Goal: Answer question/provide support: Share knowledge or assist other users

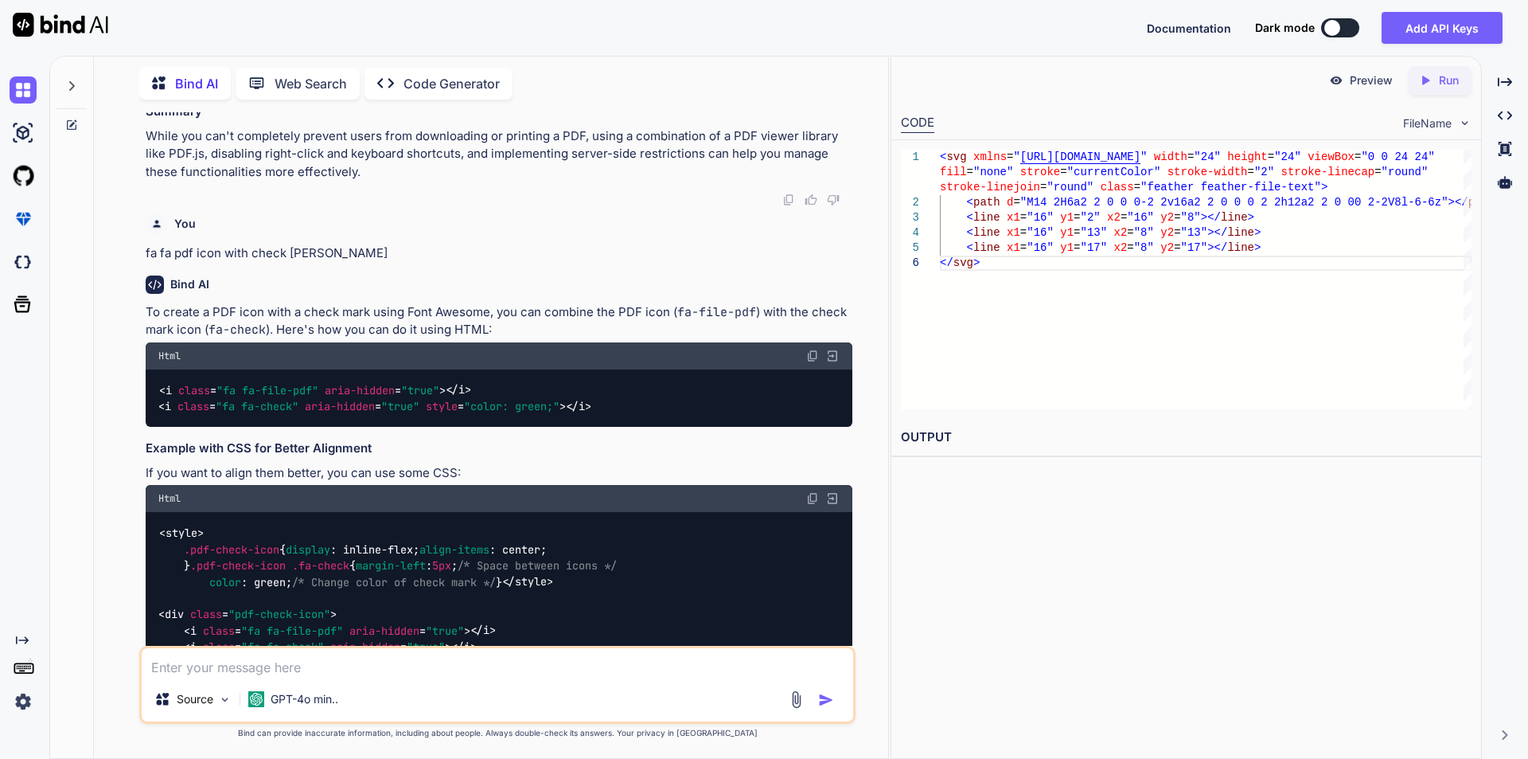
scroll to position [2881, 0]
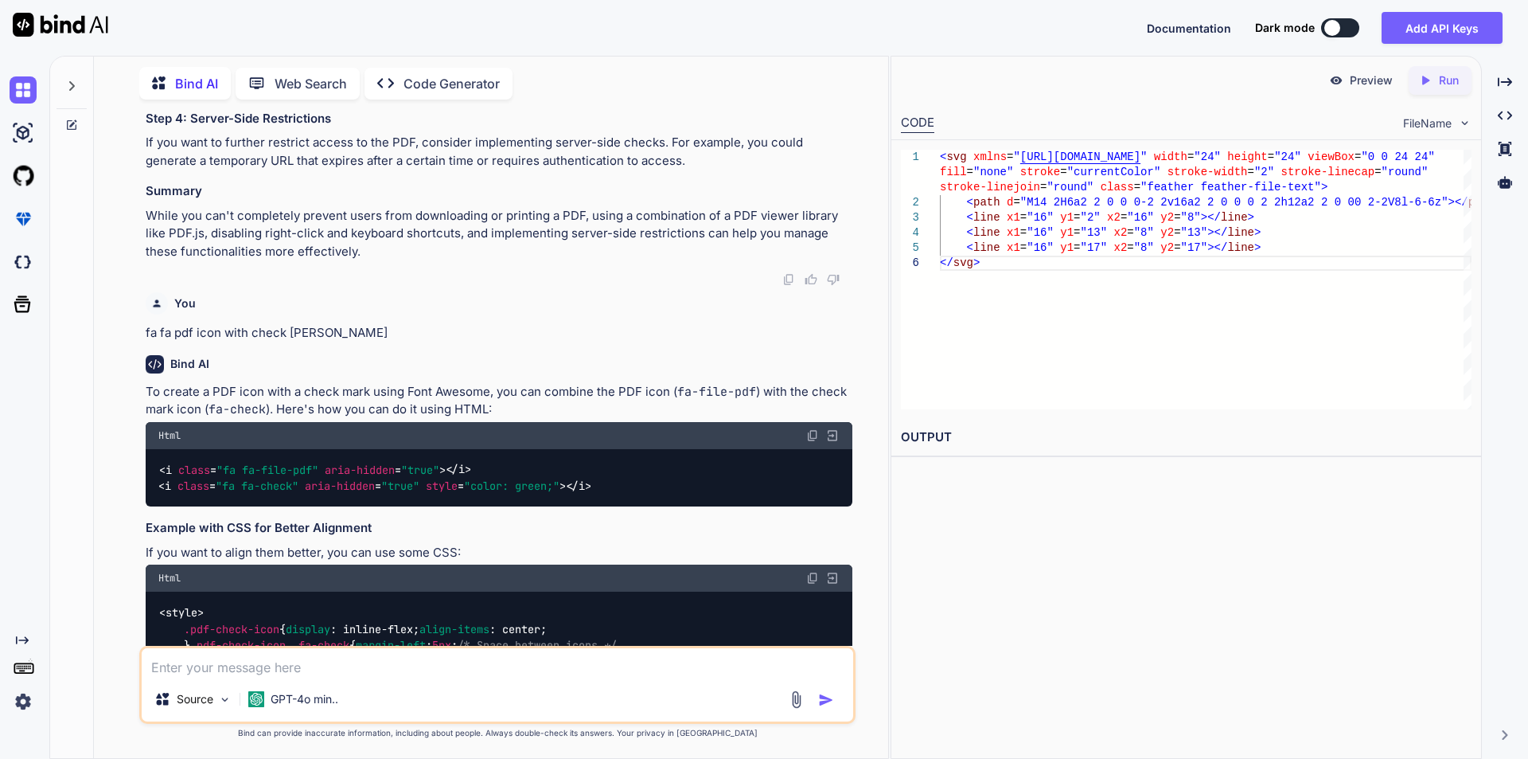
drag, startPoint x: 185, startPoint y: 277, endPoint x: 816, endPoint y: 281, distance: 630.4
copy code "< script src = "[URL][DOMAIN_NAME]" > </ script >"
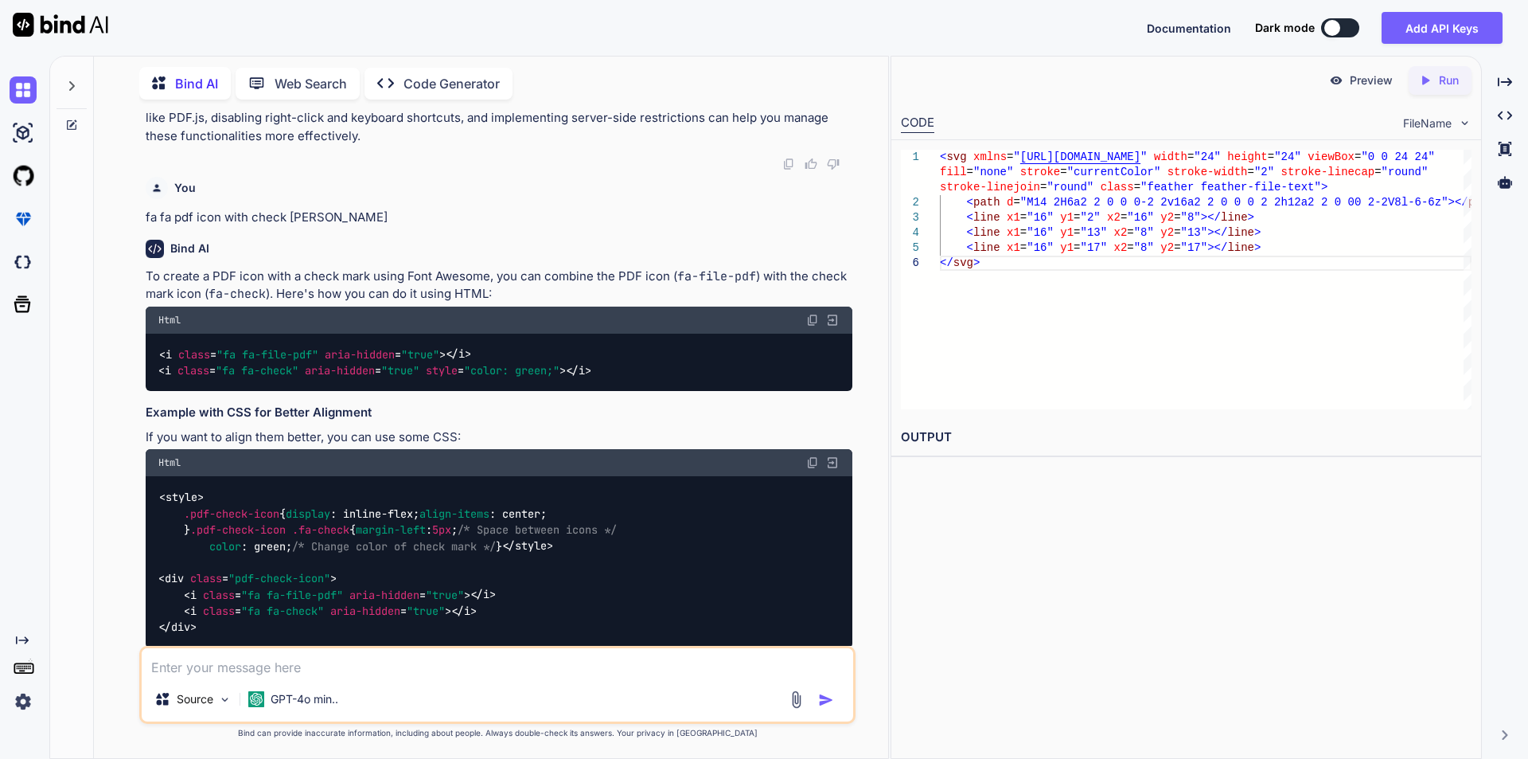
scroll to position [2960, 0]
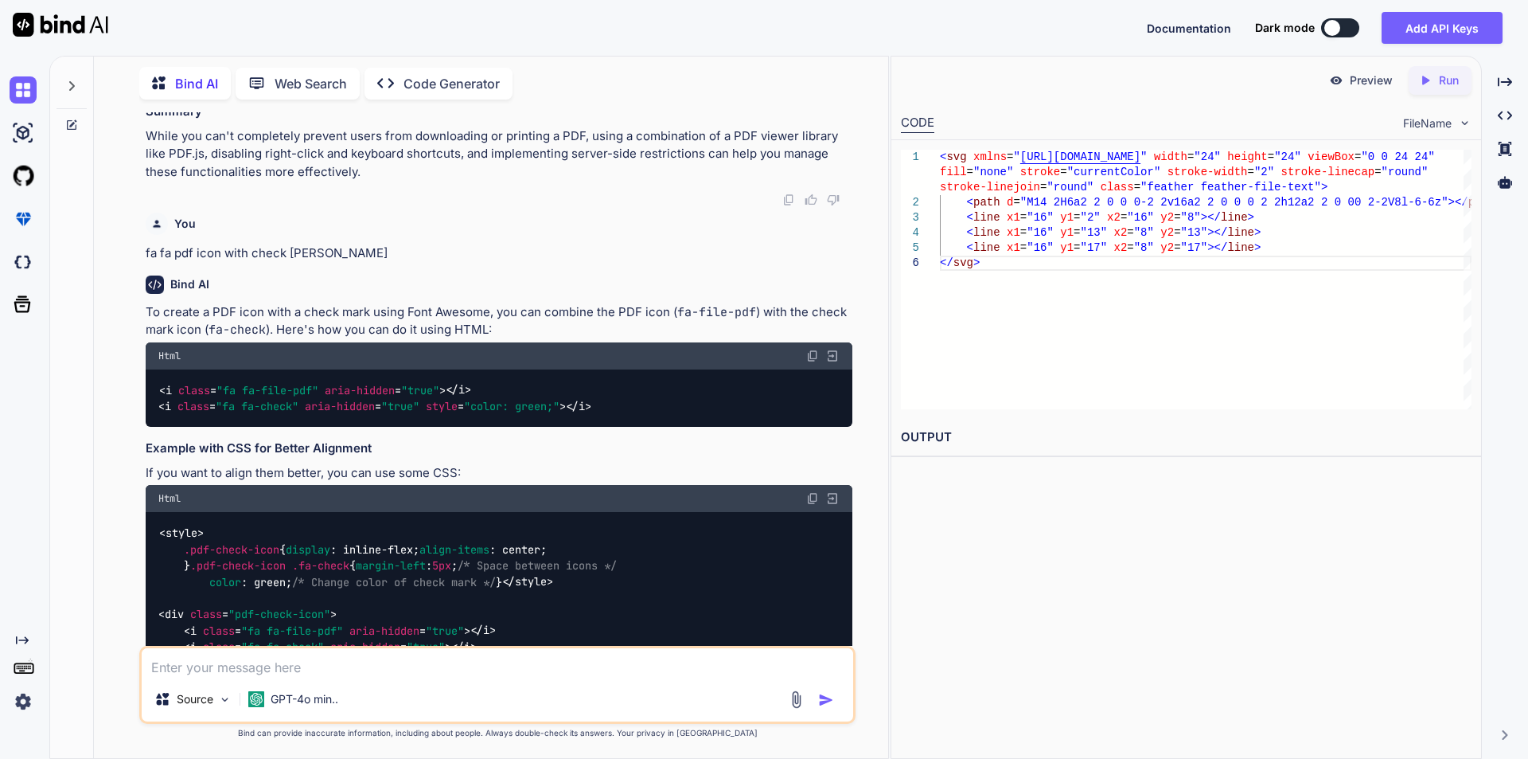
copy code "< script src = "[URL][DOMAIN_NAME]" > </ script >"
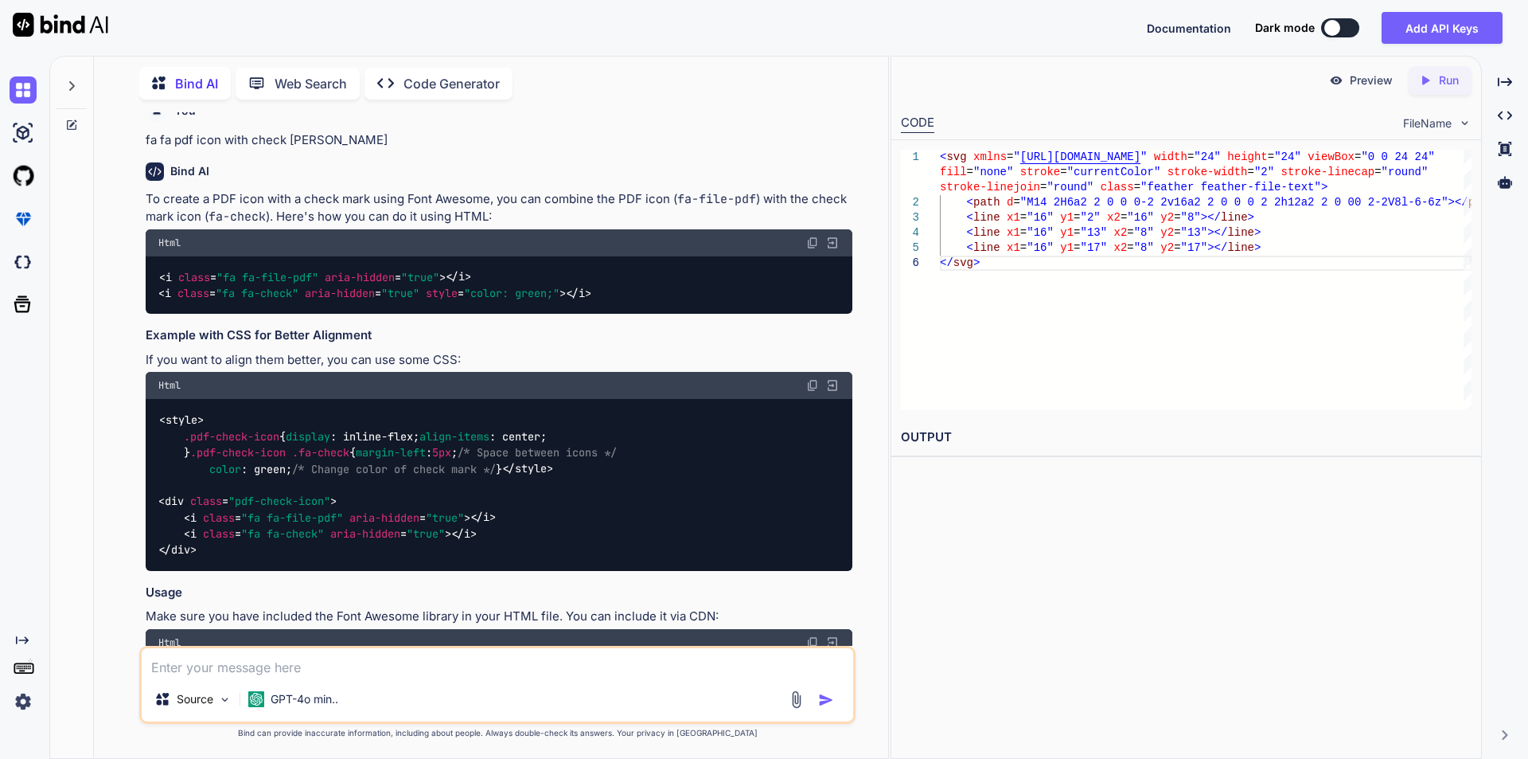
scroll to position [3119, 0]
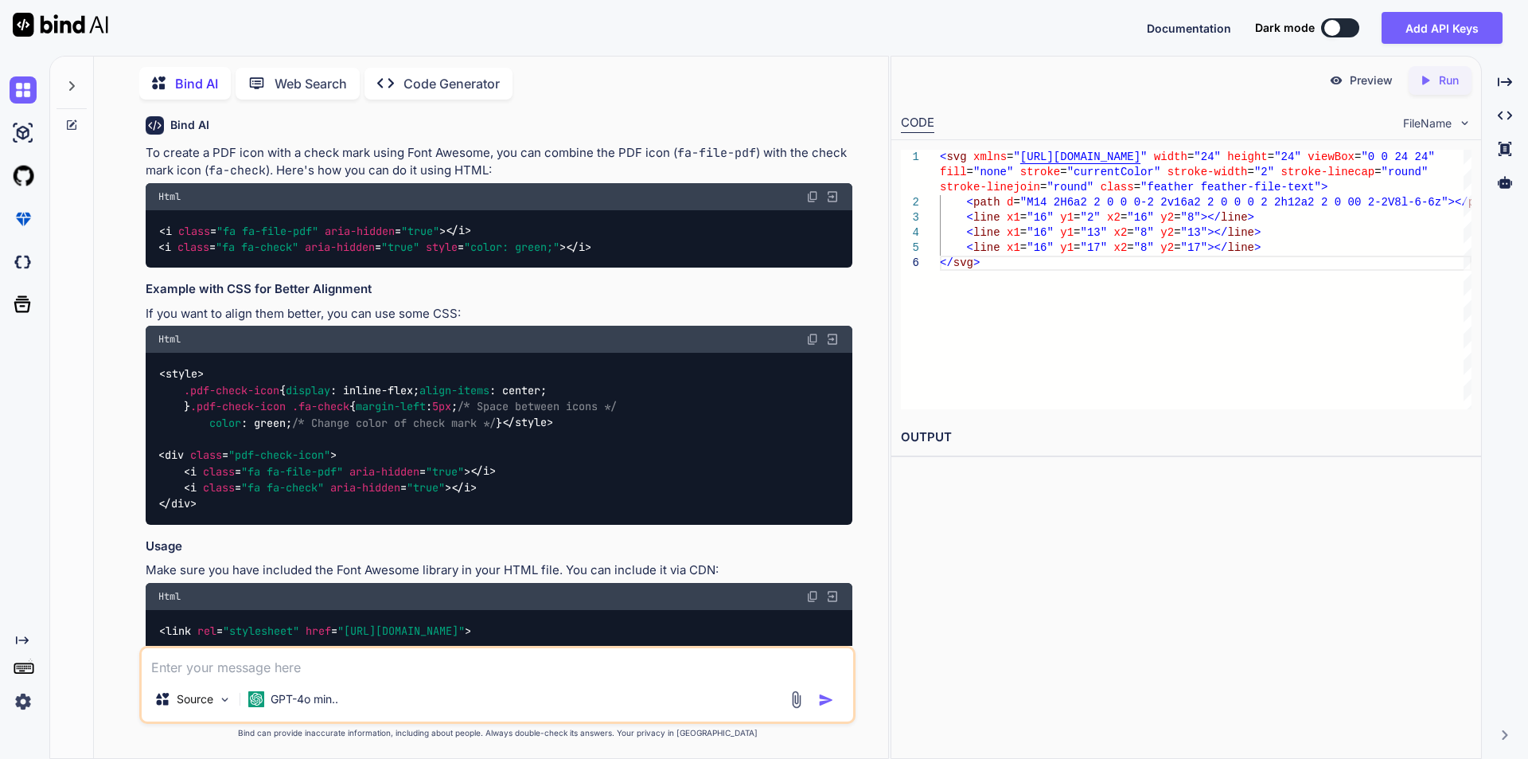
drag, startPoint x: 211, startPoint y: 194, endPoint x: 342, endPoint y: 548, distance: 377.0
copy span "const url = 'YOUR_PDF_URL' ; // Replace with your PDF URL const loadingTask = p…"
drag, startPoint x: 184, startPoint y: 143, endPoint x: 682, endPoint y: 133, distance: 498.4
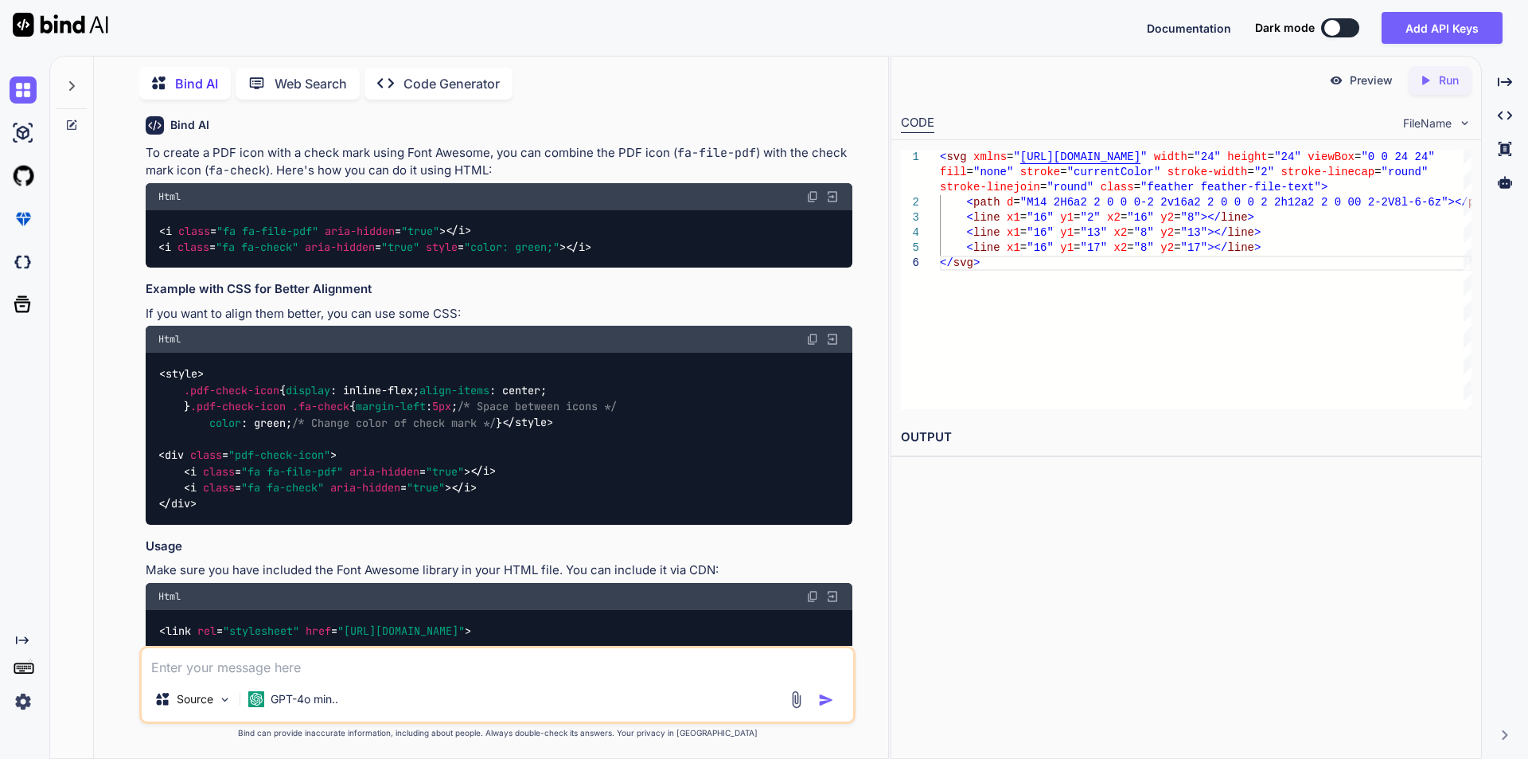
copy code "< canvas id = "pdfCanvas" style = "width: 100%; height: auto;" > </ canvas >"
drag, startPoint x: 184, startPoint y: 179, endPoint x: 324, endPoint y: 567, distance: 412.2
copy code "< script > const url = 'YOUR_PDF_URL' ; // Replace with your PDF URL const load…"
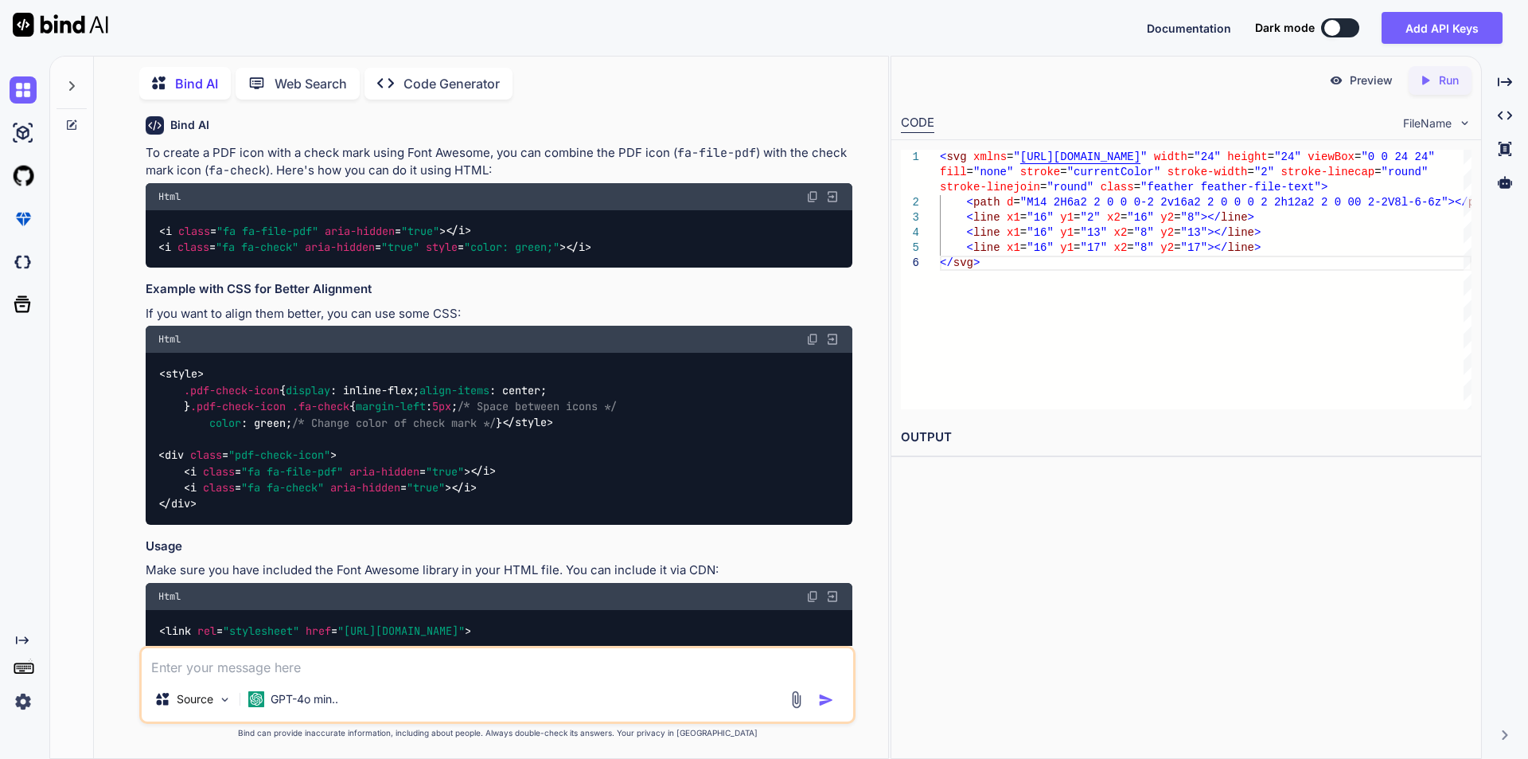
click at [328, 665] on textarea at bounding box center [498, 662] width 712 height 29
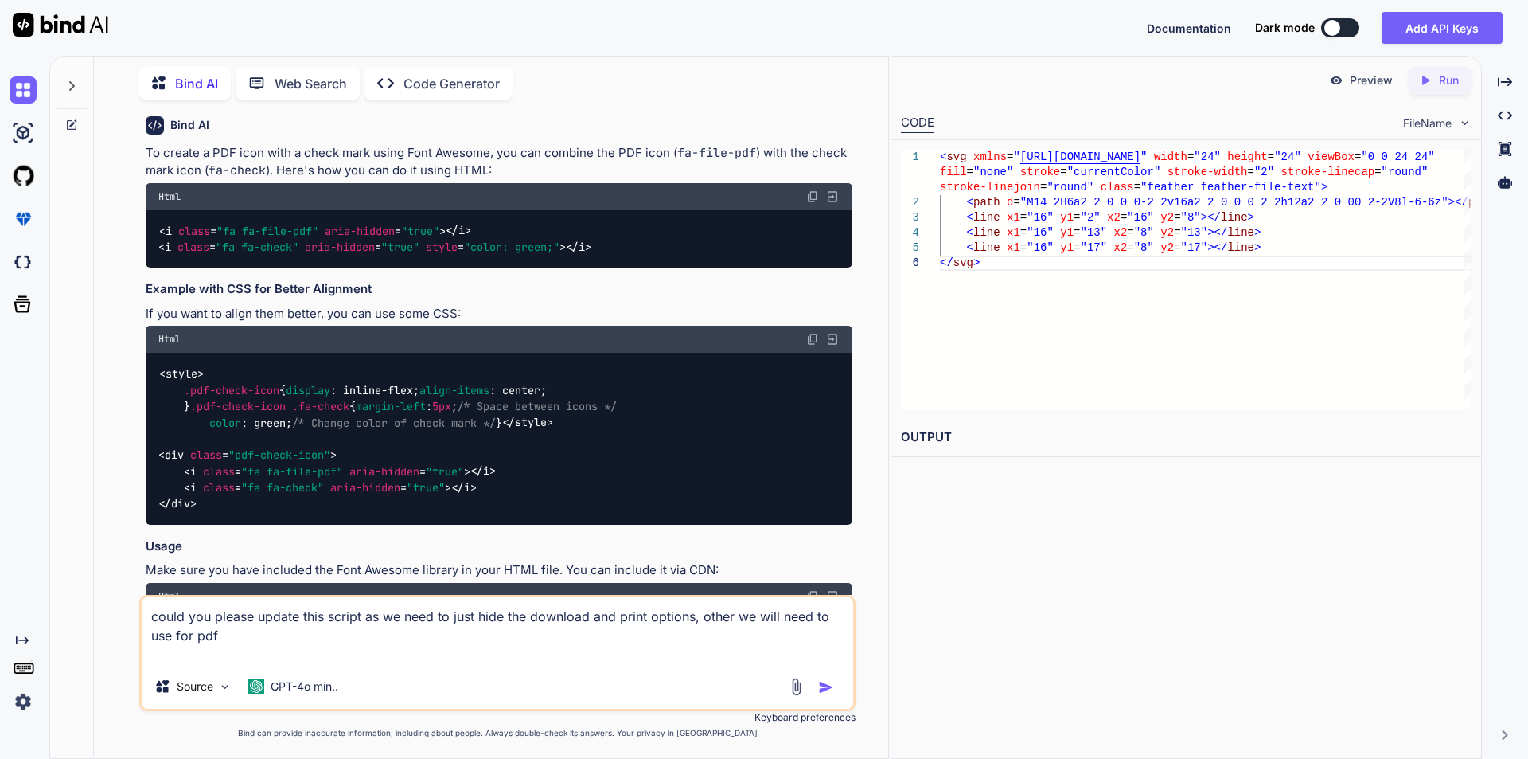
paste textarea "<script> const url = 'YOUR_PDF_URL'; // Replace with your PDF URL const loading…"
type textarea "could you please update this script as we need to just hide the download and pr…"
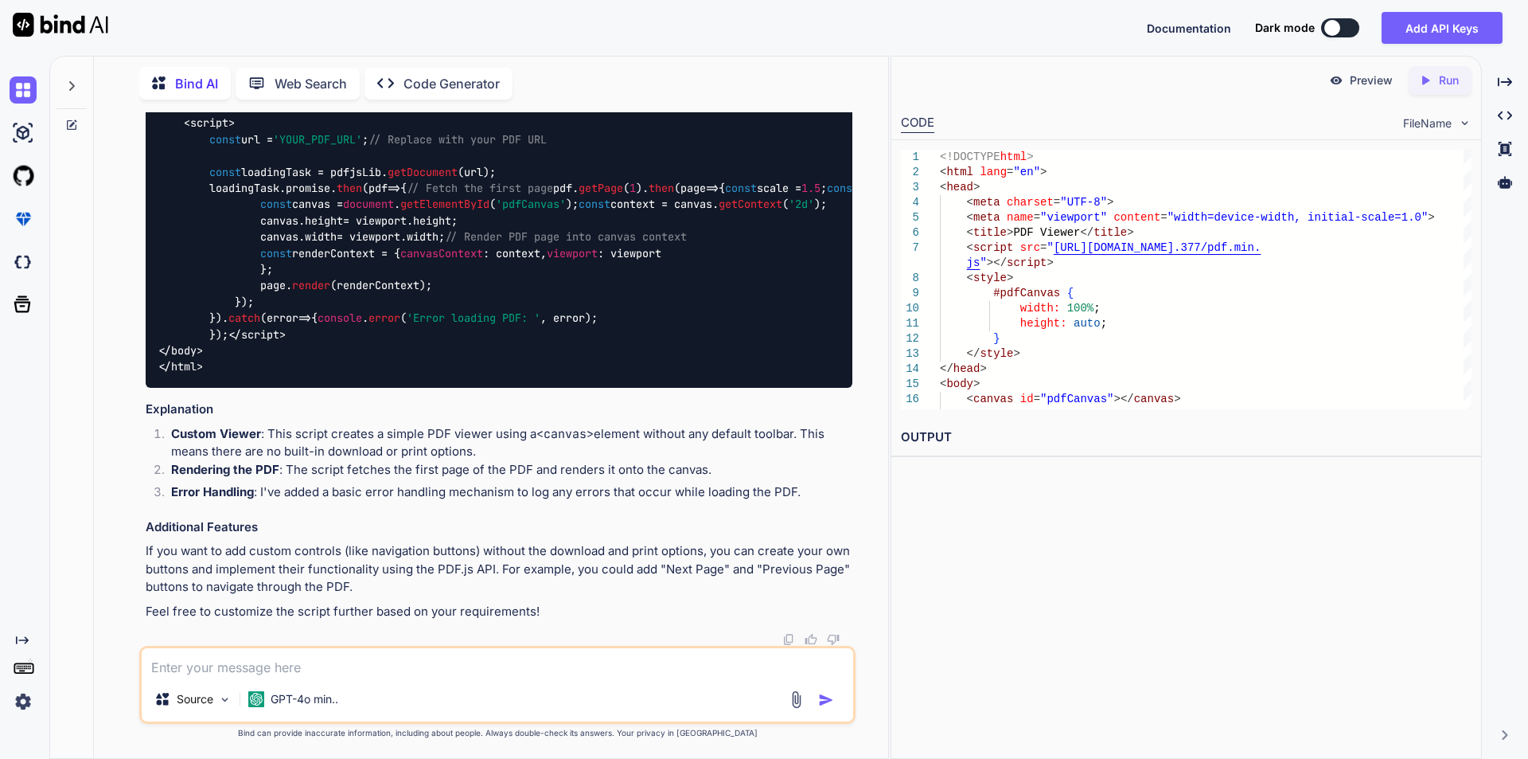
scroll to position [6523, 0]
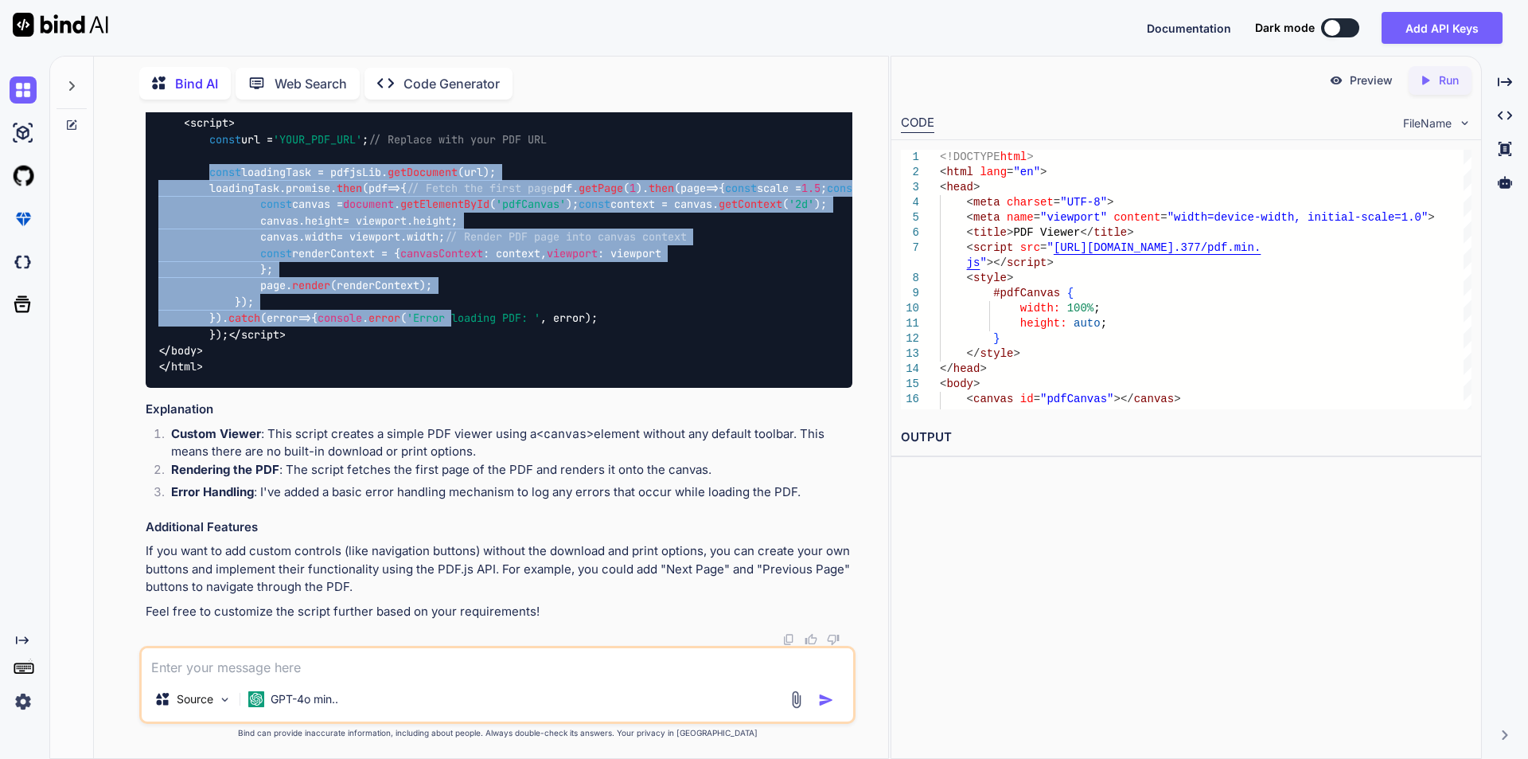
drag, startPoint x: 212, startPoint y: 203, endPoint x: 374, endPoint y: 548, distance: 381.0
click at [374, 375] on code "<!DOCTYPE html > < html lang = "en" > < head > < meta charset = "UTF-8" > < met…" at bounding box center [788, 131] width 1261 height 487
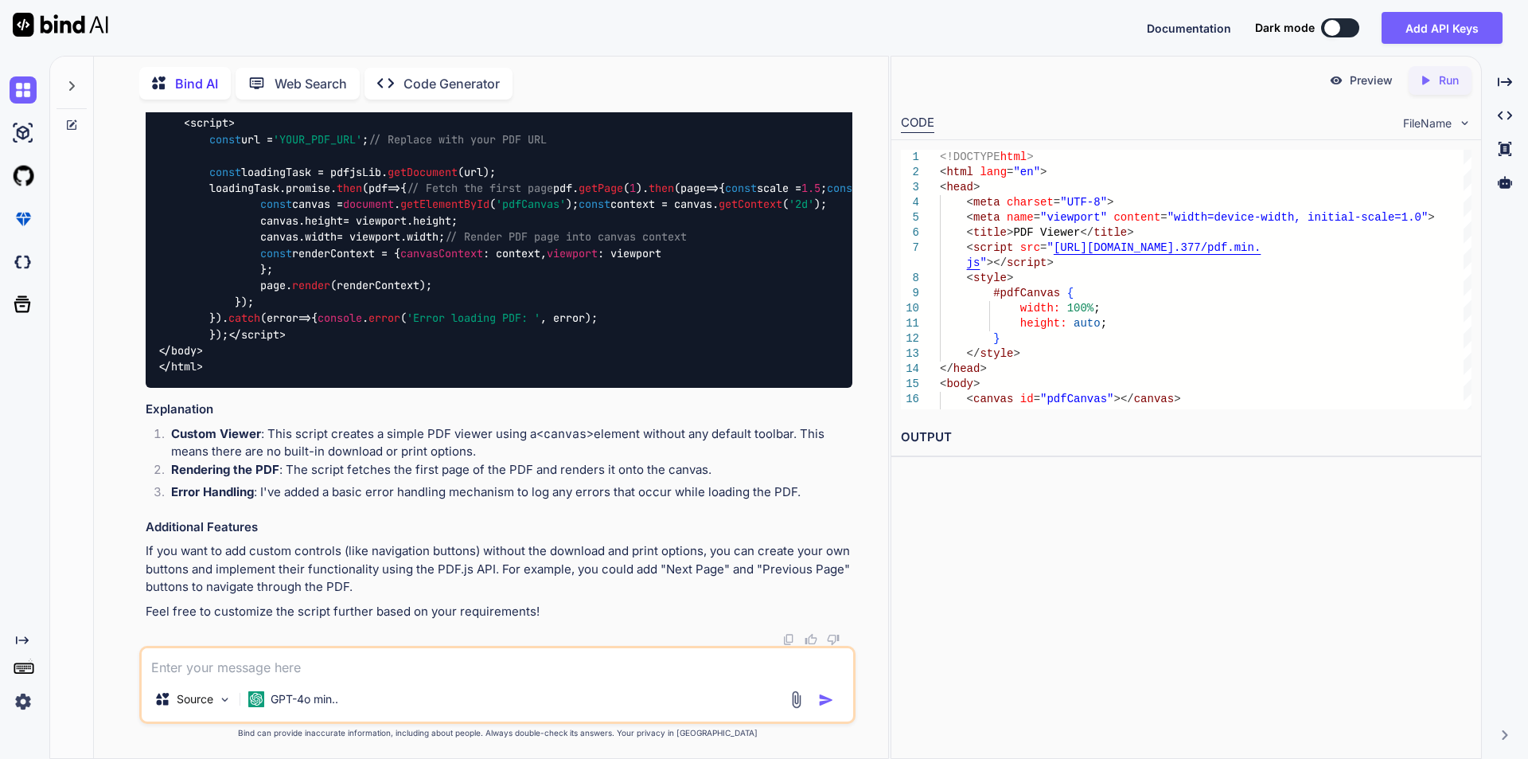
click at [259, 664] on textarea at bounding box center [498, 662] width 712 height 29
type textarea "also we need to show all the pages in the pdf file this script only shown one p…"
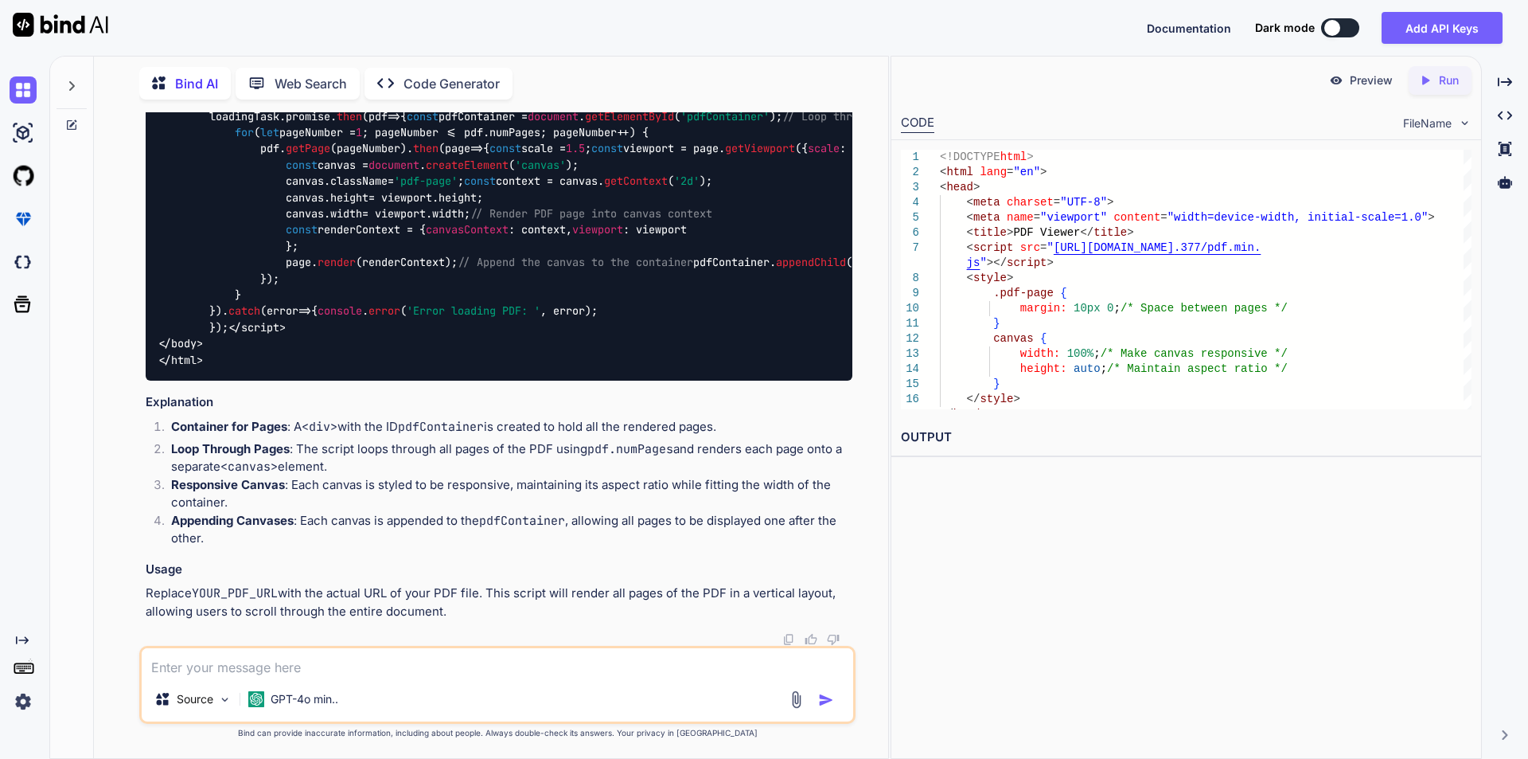
scroll to position [7738, 0]
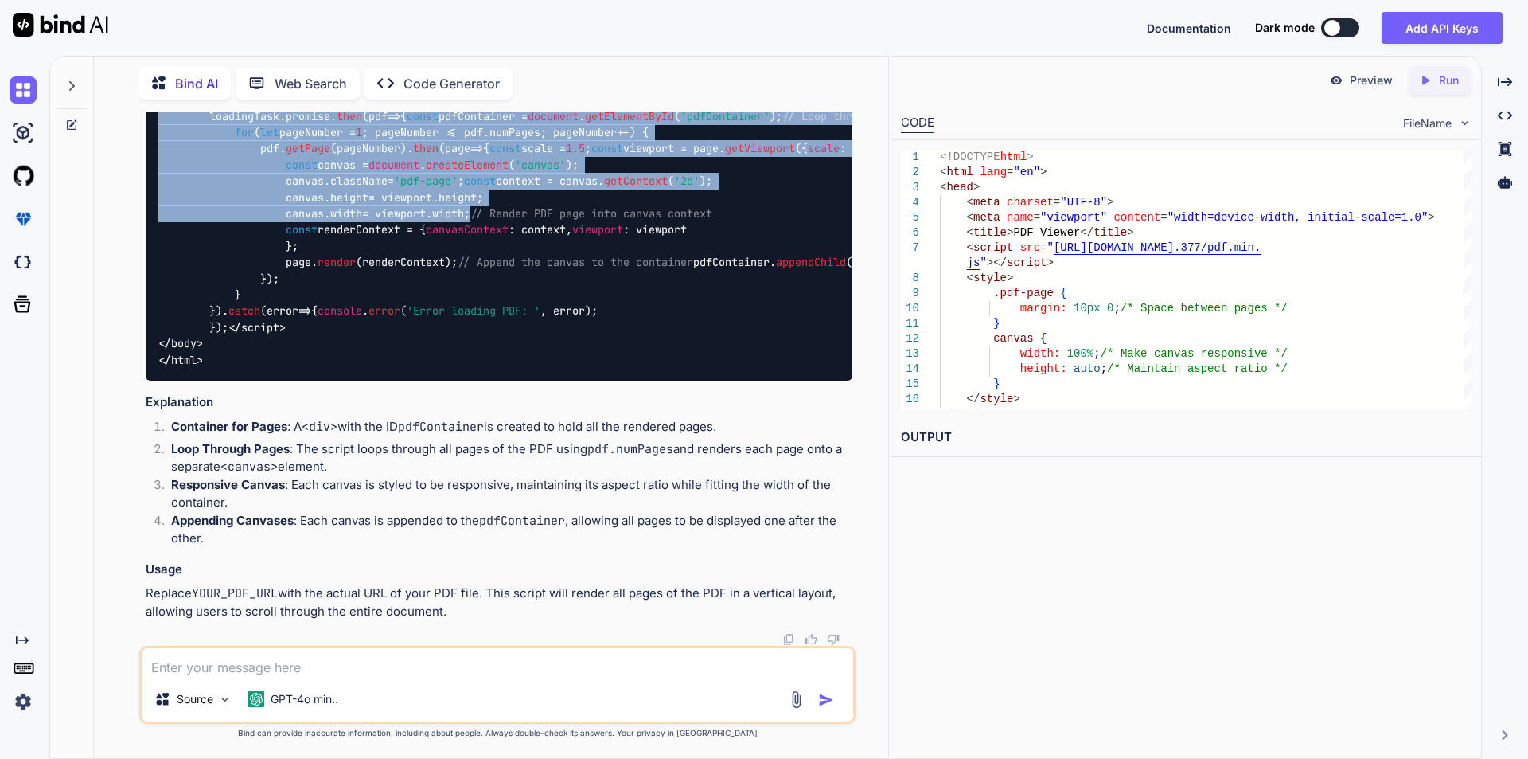
drag, startPoint x: 212, startPoint y: 261, endPoint x: 528, endPoint y: 505, distance: 399.0
click at [528, 380] on div "<!DOCTYPE html > < html lang = "en" > < head > < meta charset = "UTF-8" > < met…" at bounding box center [499, 91] width 707 height 577
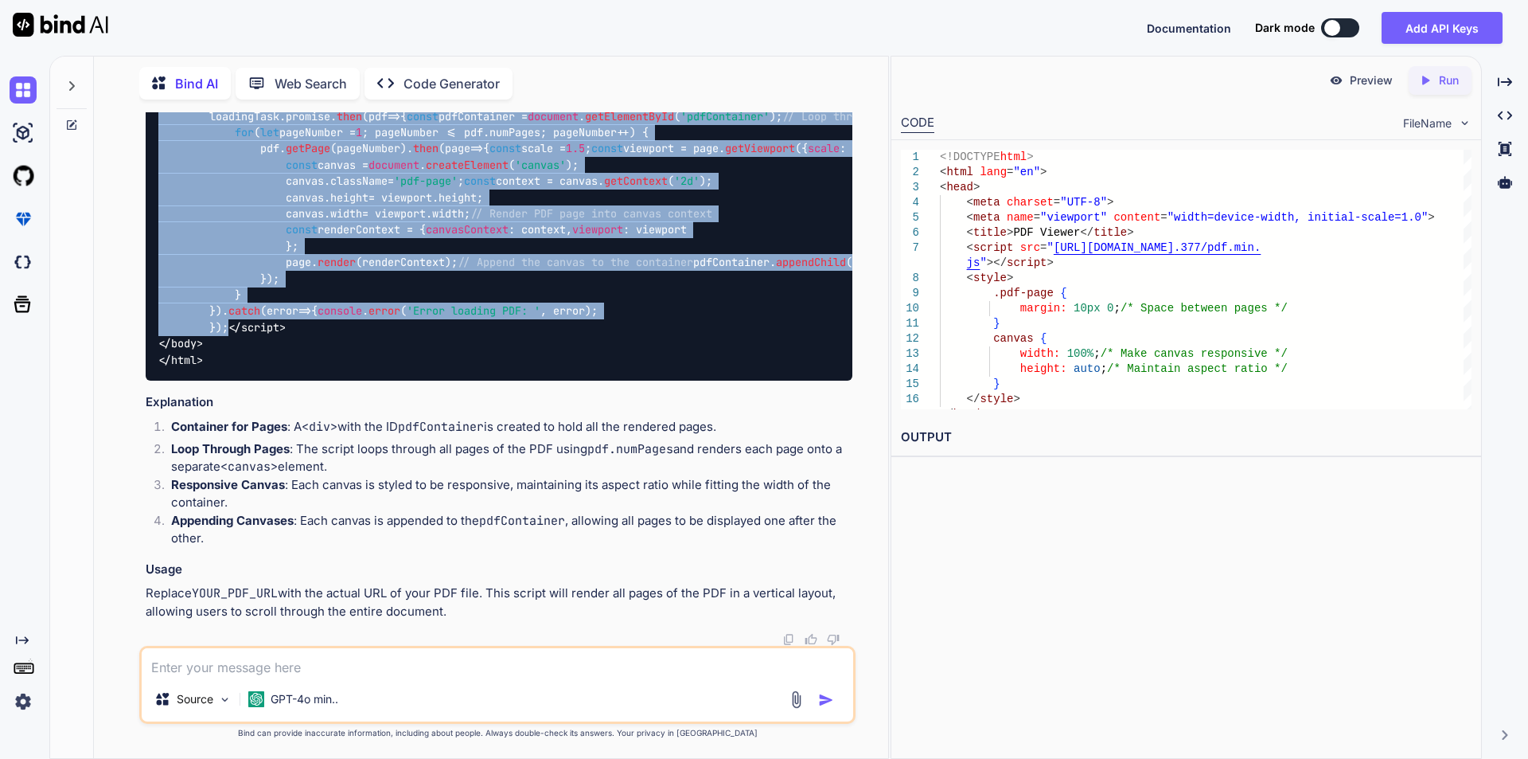
scroll to position [7818, 0]
copy span "const loadingTask = pdfjsLib. getDocument (url); loadingTask. promise . then ( …"
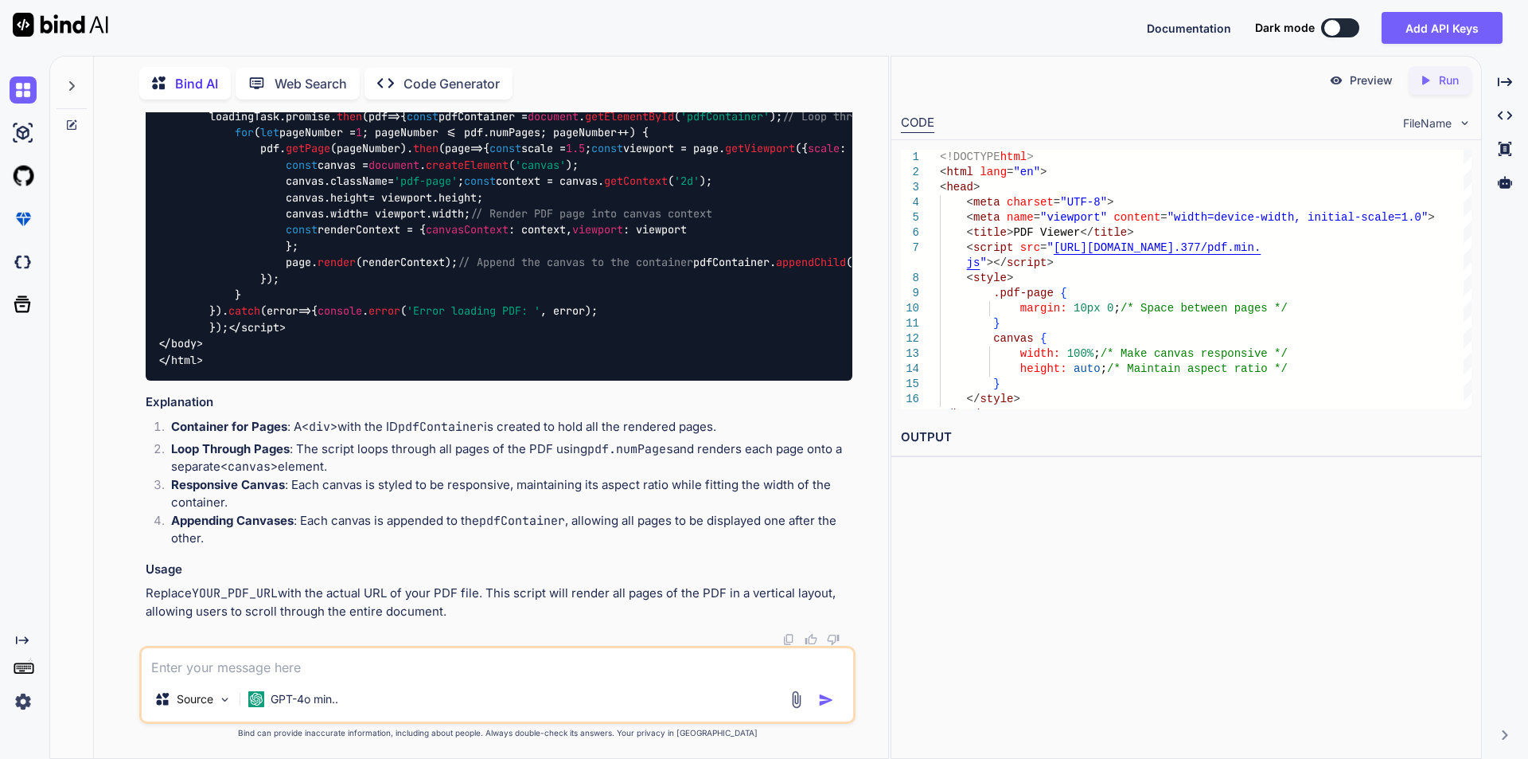
click at [340, 669] on textarea at bounding box center [498, 662] width 712 height 29
paste textarea "Deprecated API usage: No "GlobalWorkerOptions.workerSrc" specified."
type textarea "i have go this error in console Deprecated API usage: No "GlobalWorkerOptions.w…"
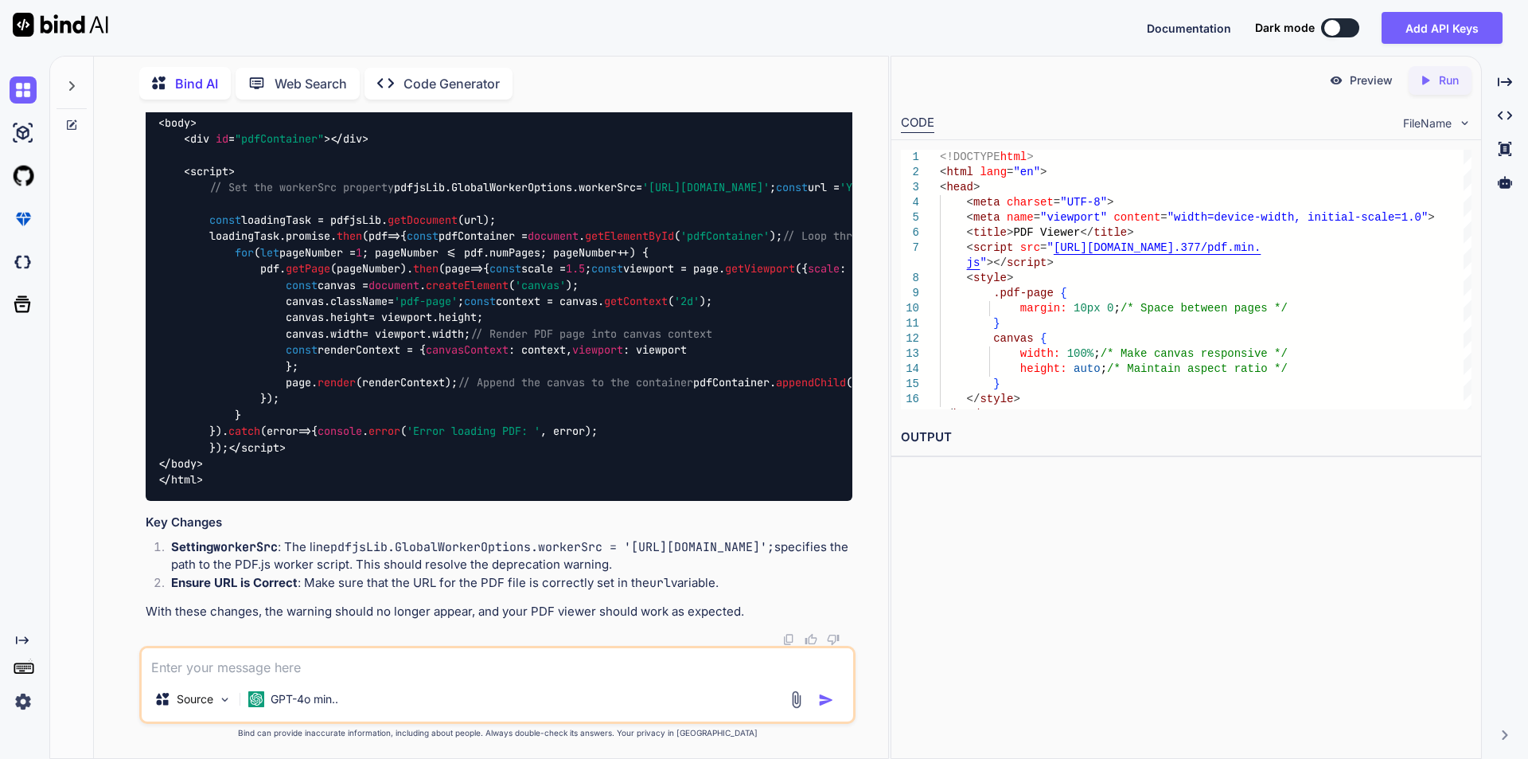
scroll to position [9536, 0]
drag, startPoint x: 234, startPoint y: 468, endPoint x: 213, endPoint y: 305, distance: 164.6
click at [213, 305] on div "<!DOCTYPE html > < html lang = "en" > < head > < meta charset = "UTF-8" > < met…" at bounding box center [499, 212] width 707 height 577
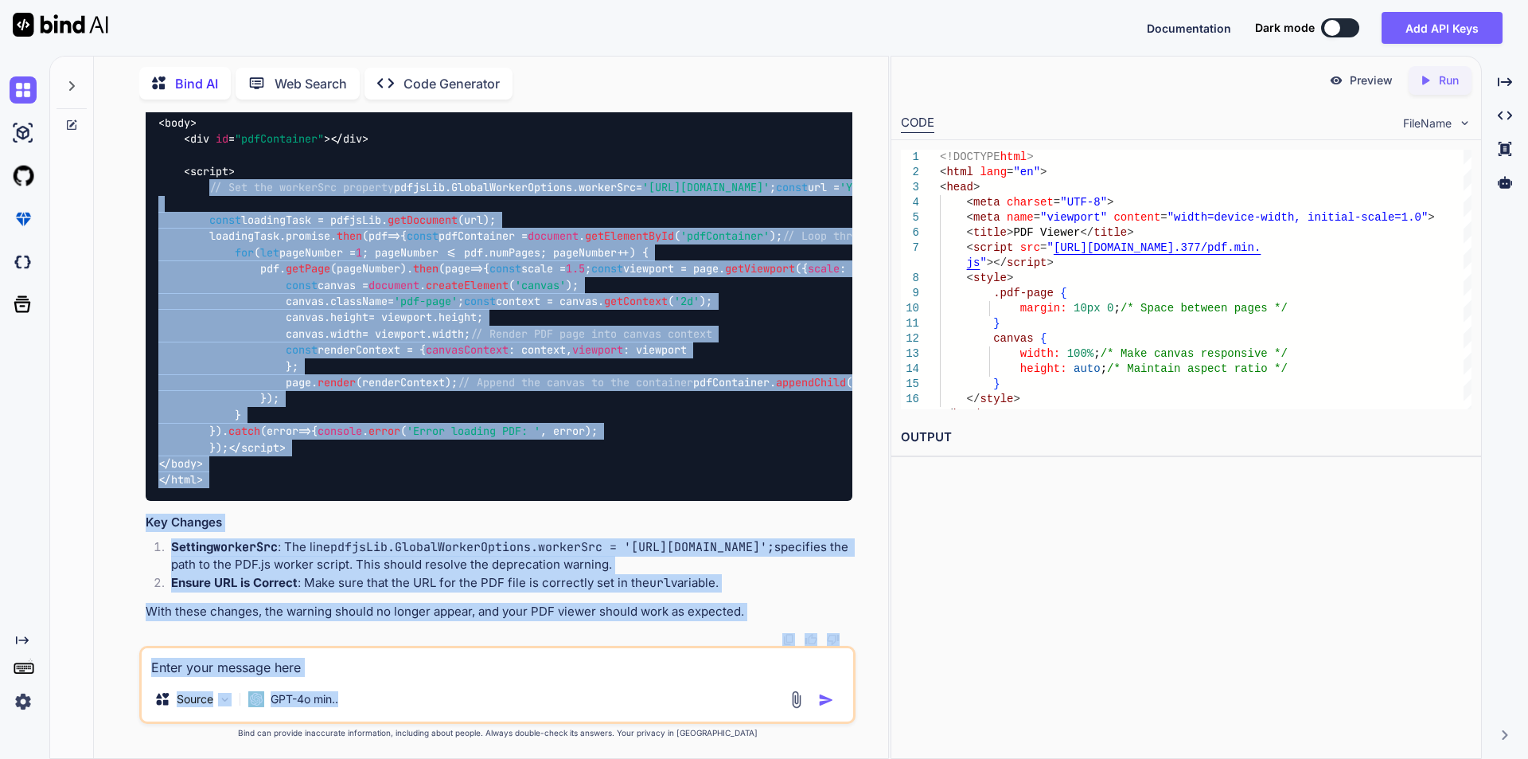
scroll to position [9595, 0]
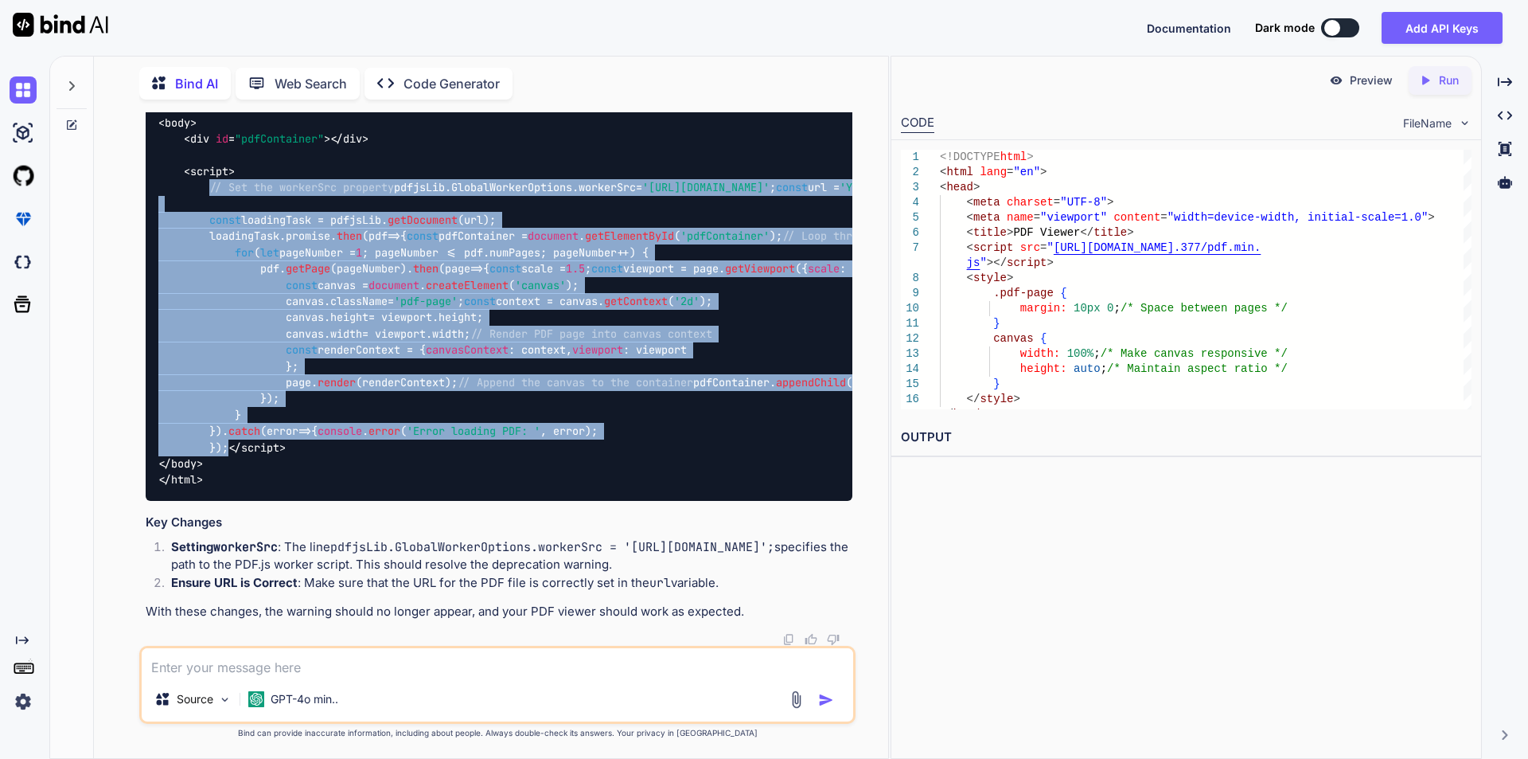
drag, startPoint x: 213, startPoint y: 301, endPoint x: 330, endPoint y: 408, distance: 158.9
click at [330, 408] on div "<!DOCTYPE html > < html lang = "en" > < head > < meta charset = "UTF-8" > < met…" at bounding box center [499, 212] width 707 height 577
copy span "// Set the workerSrc property pdfjsLib. GlobalWorkerOptions . workerSrc = '[URL…"
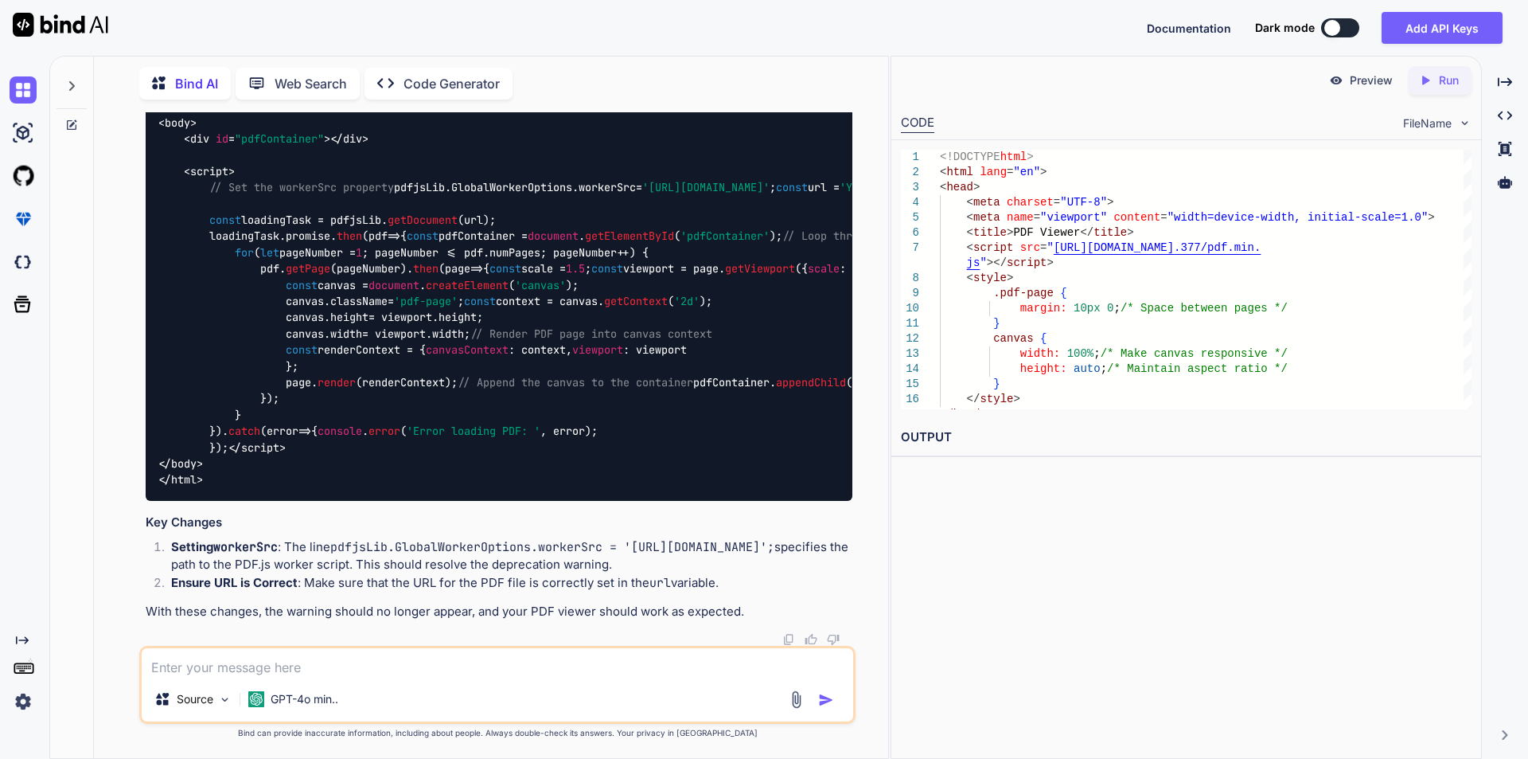
click at [236, 664] on textarea at bounding box center [498, 662] width 712 height 29
type textarea "we did not show any error also the pdf is not view"
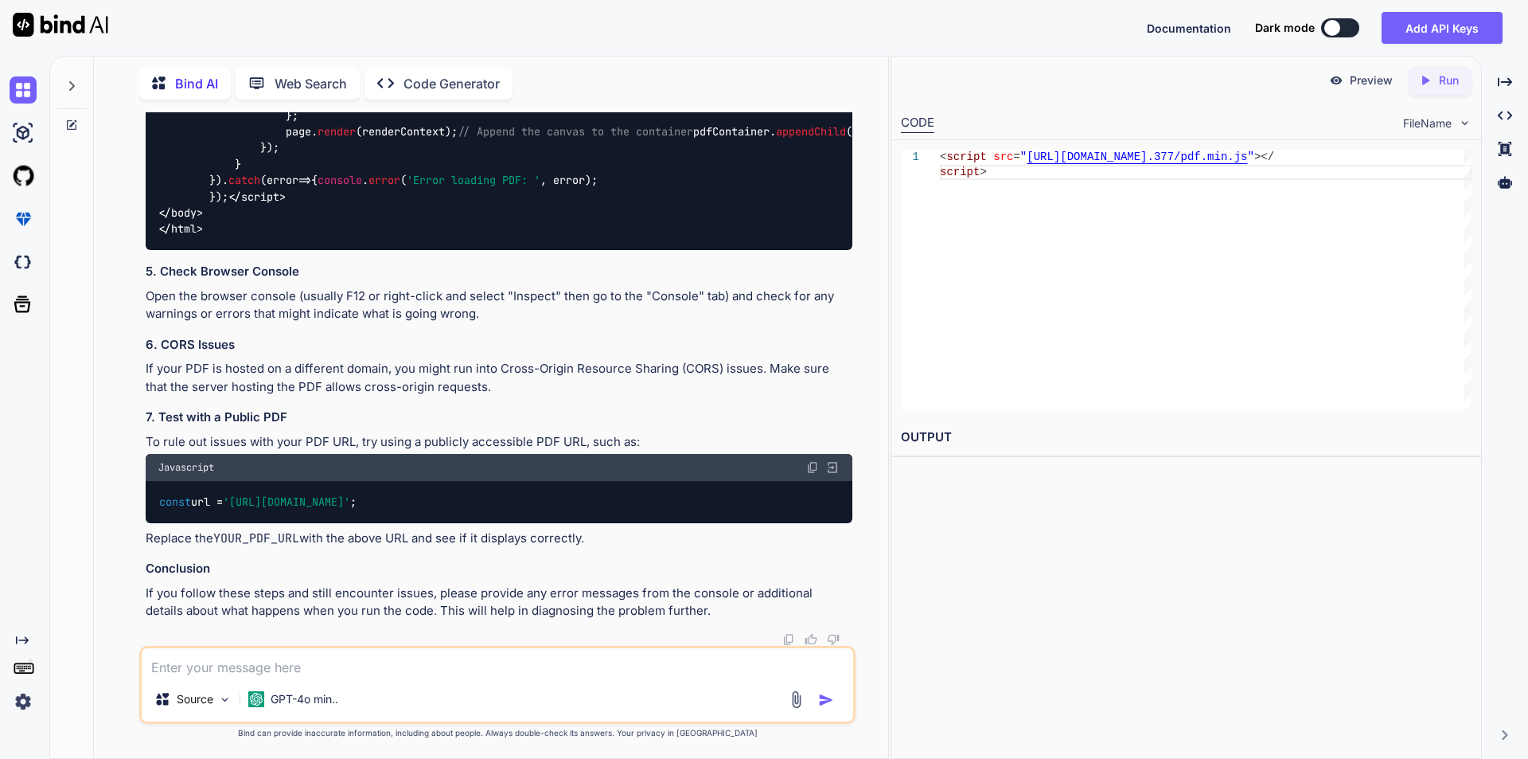
scroll to position [10719, 0]
drag, startPoint x: 209, startPoint y: 219, endPoint x: 231, endPoint y: 314, distance: 97.9
copy span ".pdf-page { margin : 10px 0 ; /* Space between pages */ } canvas { width : 100%…"
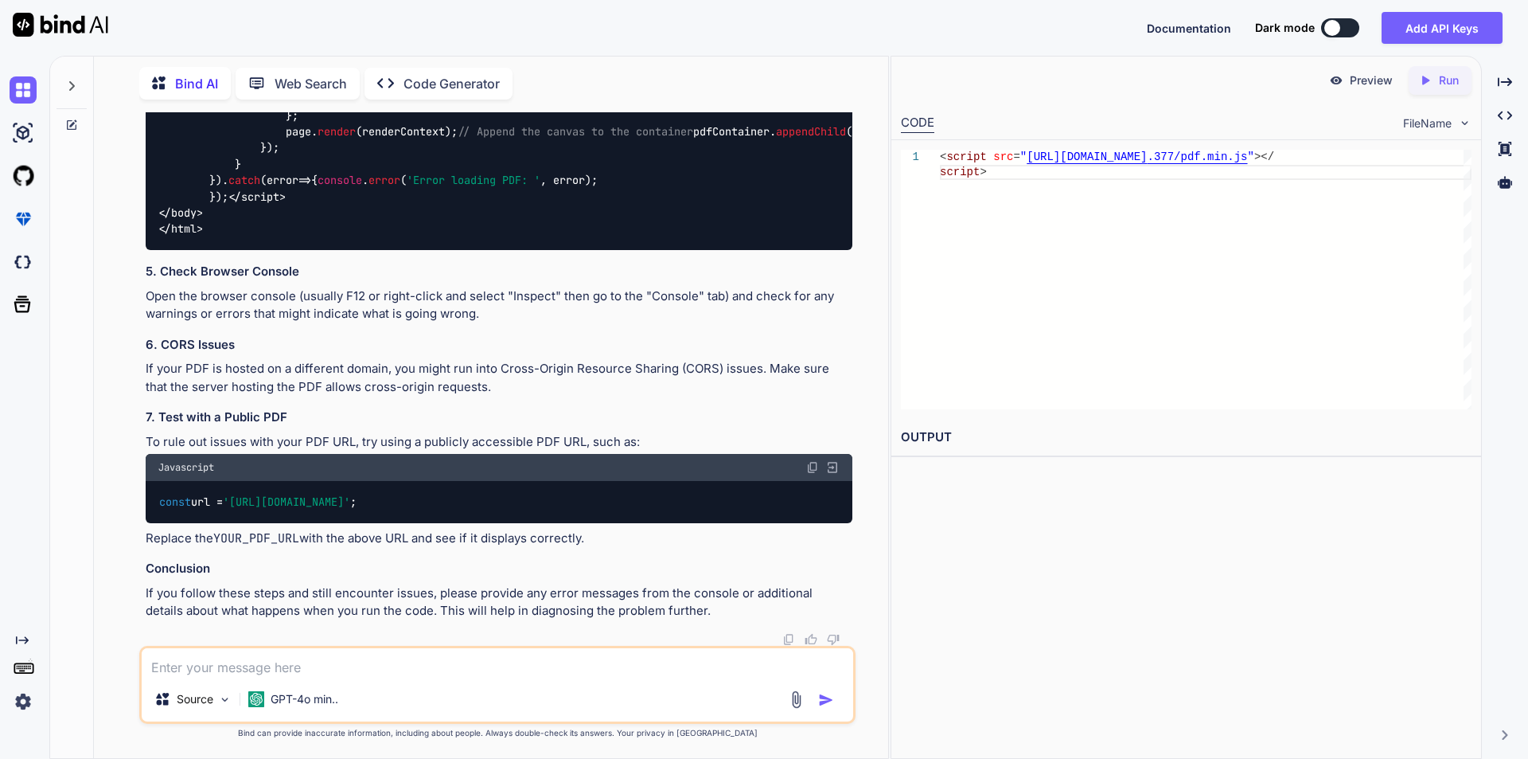
copy span ".pdf-page { margin : 10px 0 ; /* Space between pages */ } canvas { width : 100%…"
